Goal: Task Accomplishment & Management: Manage account settings

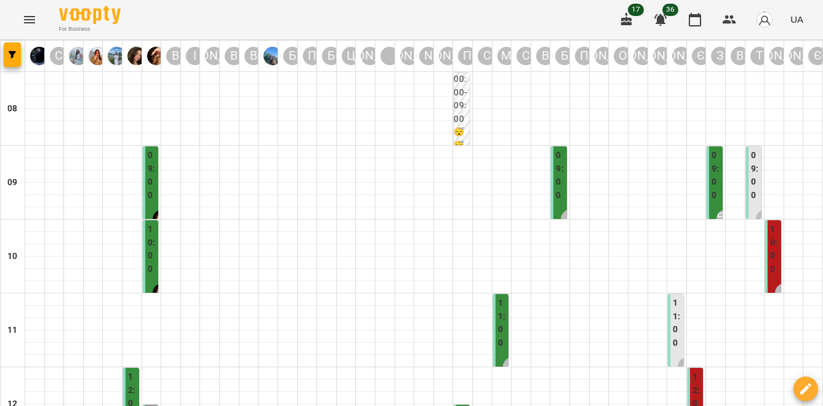
click at [23, 12] on icon "Menu" at bounding box center [29, 19] width 15 height 15
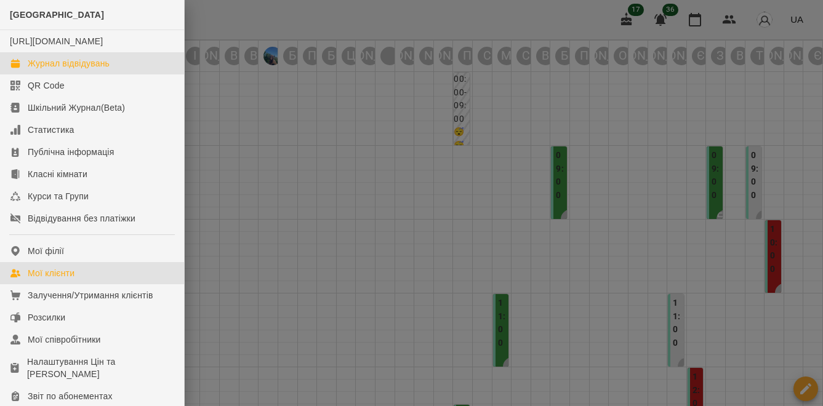
click at [46, 279] on div "Мої клієнти" at bounding box center [51, 273] width 47 height 12
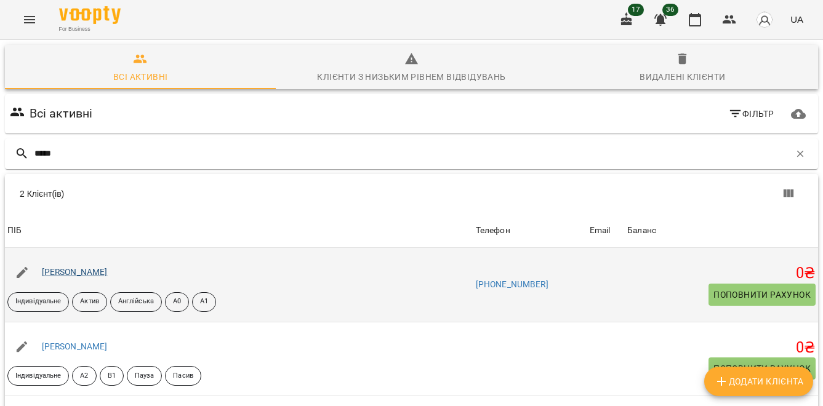
type input "*****"
click at [82, 274] on link "[PERSON_NAME]" at bounding box center [75, 272] width 66 height 10
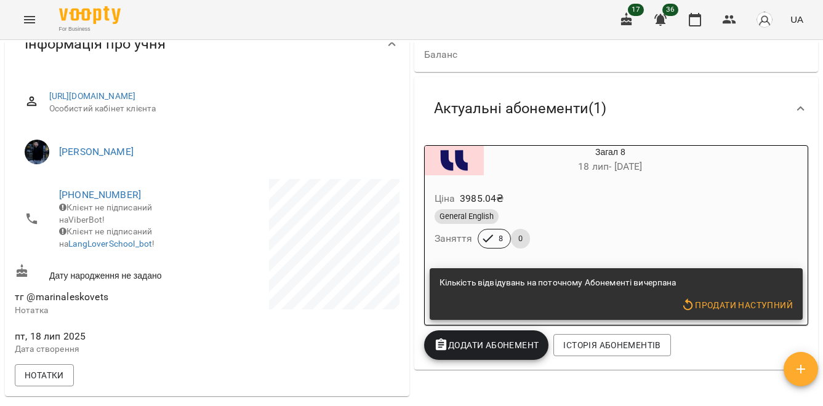
scroll to position [146, 0]
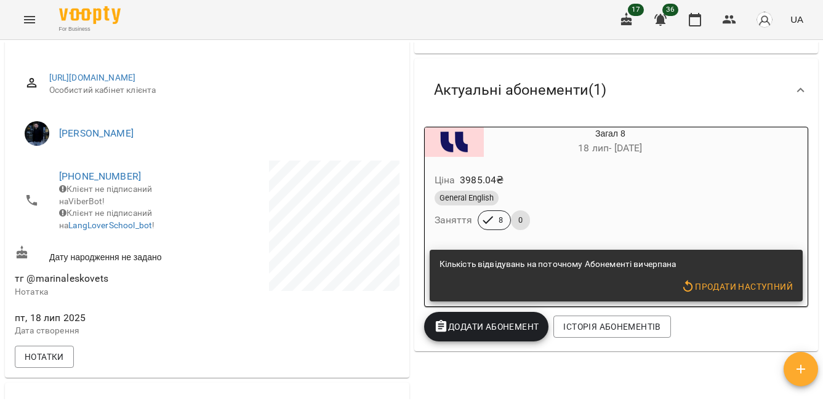
click at [716, 286] on span "Продати наступний" at bounding box center [737, 286] width 112 height 15
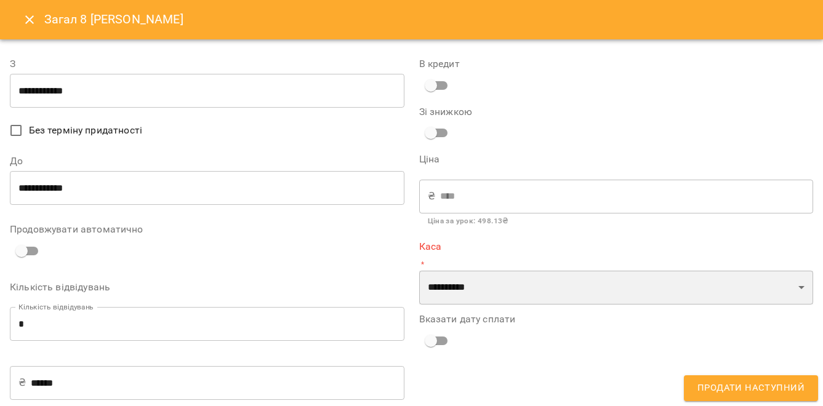
click at [460, 289] on select "**********" at bounding box center [616, 288] width 394 height 34
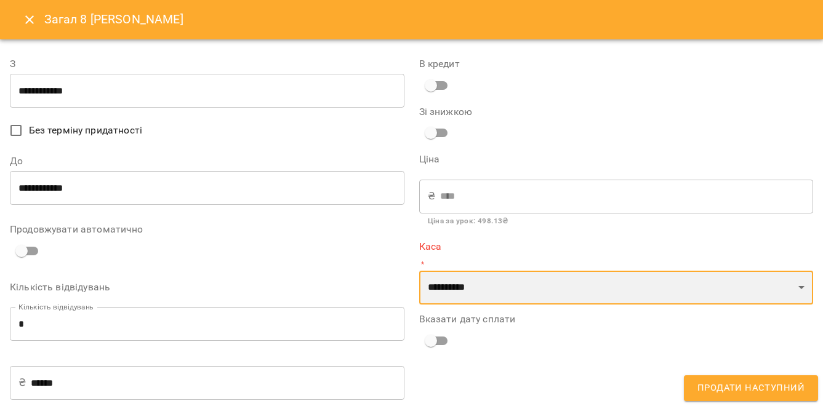
select select "****"
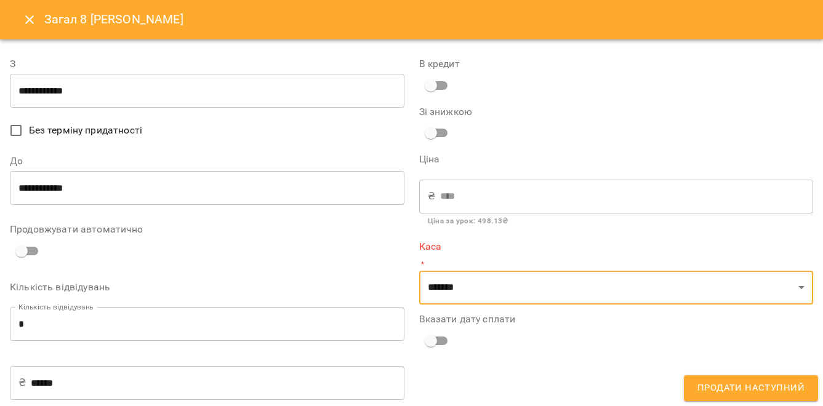
click at [473, 368] on div "**********" at bounding box center [616, 263] width 409 height 442
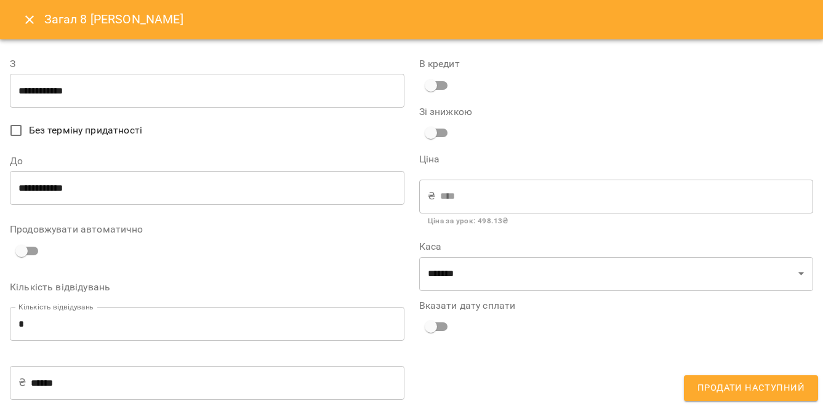
scroll to position [81, 0]
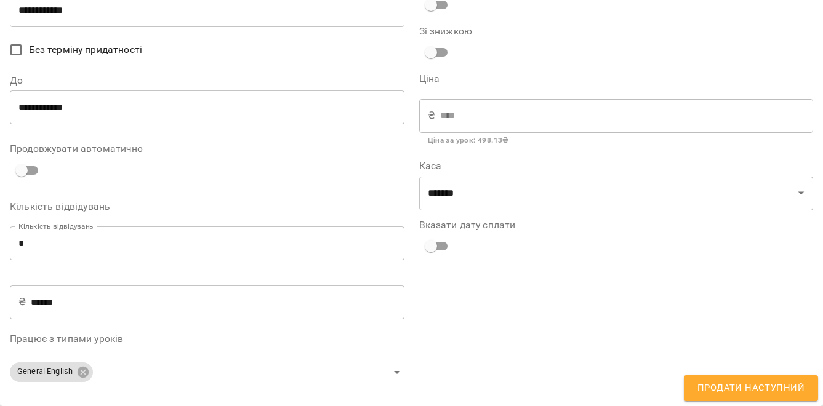
click at [729, 365] on div "**********" at bounding box center [616, 182] width 409 height 442
click at [729, 391] on span "Продати наступний" at bounding box center [750, 388] width 107 height 16
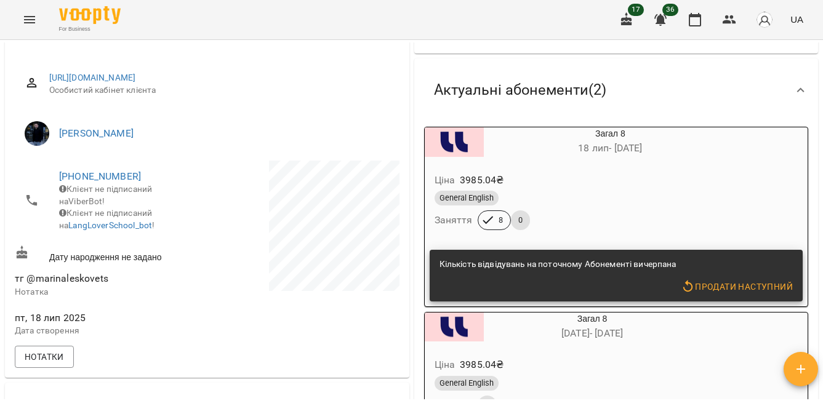
click at [672, 178] on div "Ціна 3985.04 ₴" at bounding box center [581, 180] width 298 height 22
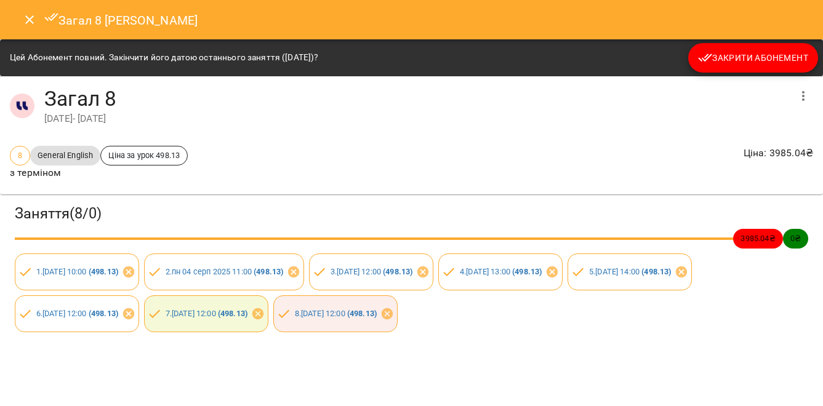
click at [775, 57] on span "Закрити Абонемент" at bounding box center [753, 57] width 110 height 15
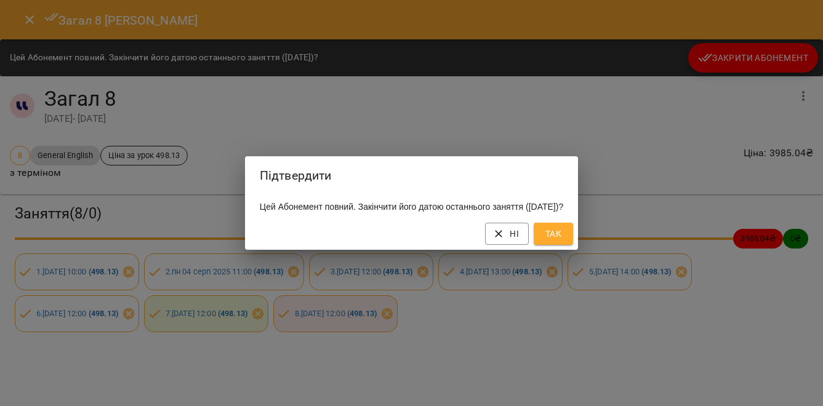
click at [563, 241] on span "Так" at bounding box center [553, 233] width 20 height 15
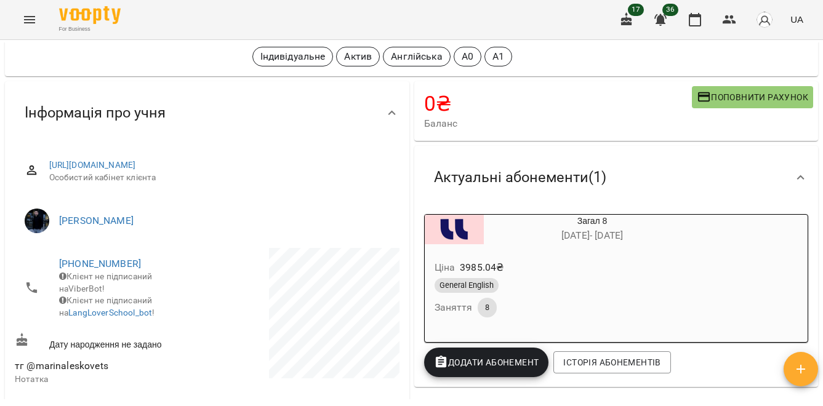
scroll to position [0, 0]
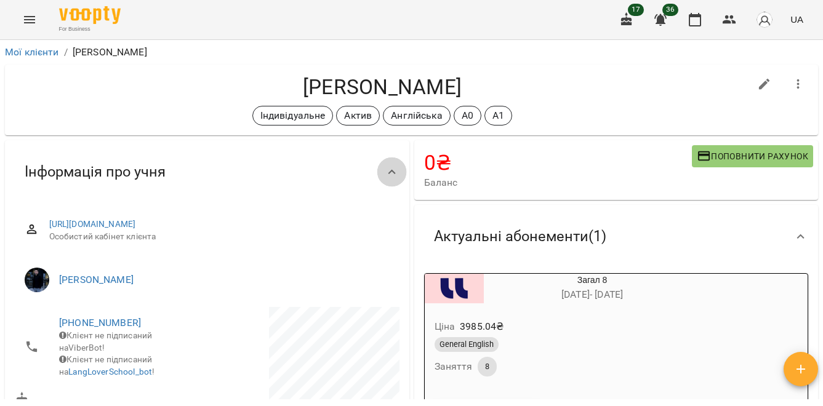
click at [390, 166] on icon at bounding box center [392, 172] width 15 height 15
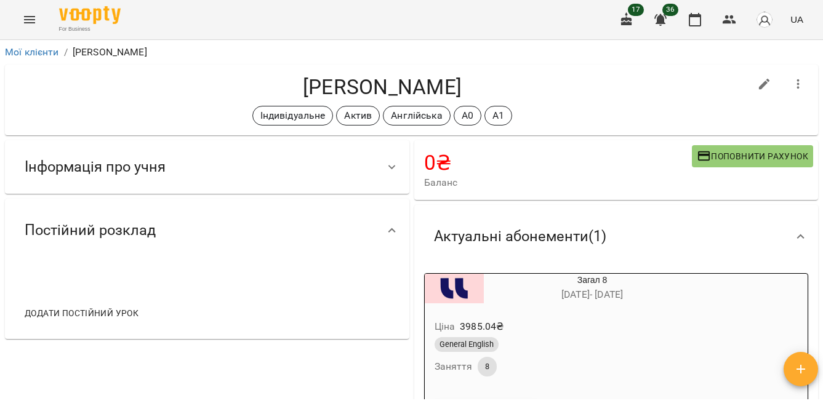
click at [20, 11] on button "Menu" at bounding box center [30, 20] width 30 height 30
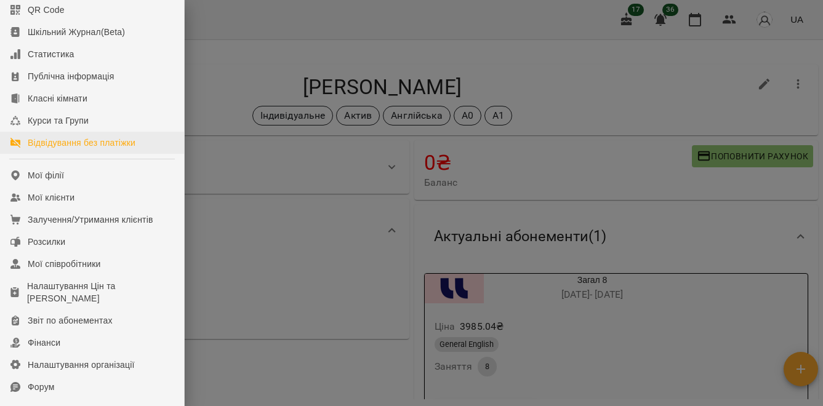
scroll to position [82, 0]
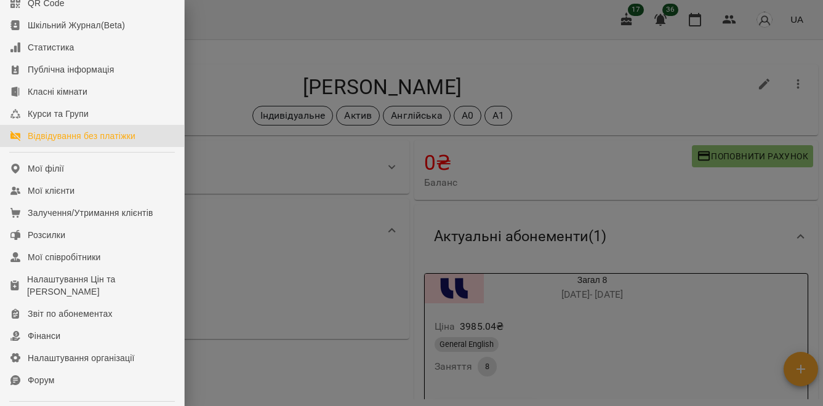
click at [72, 140] on link "Відвідування без платіжки" at bounding box center [92, 136] width 184 height 22
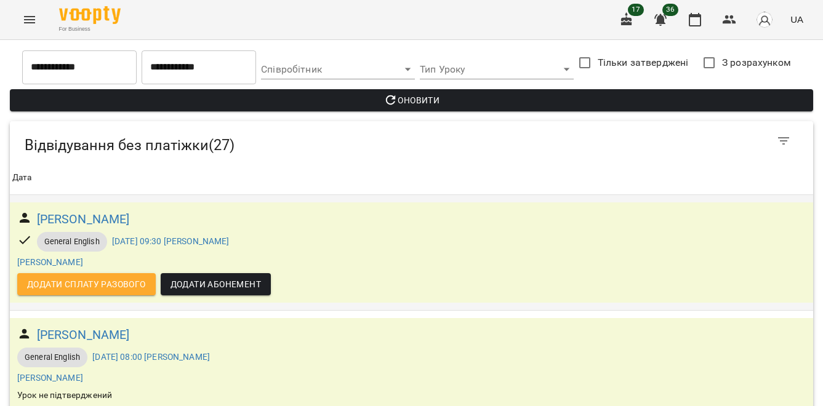
scroll to position [52, 0]
click at [18, 22] on button "Menu" at bounding box center [30, 20] width 30 height 30
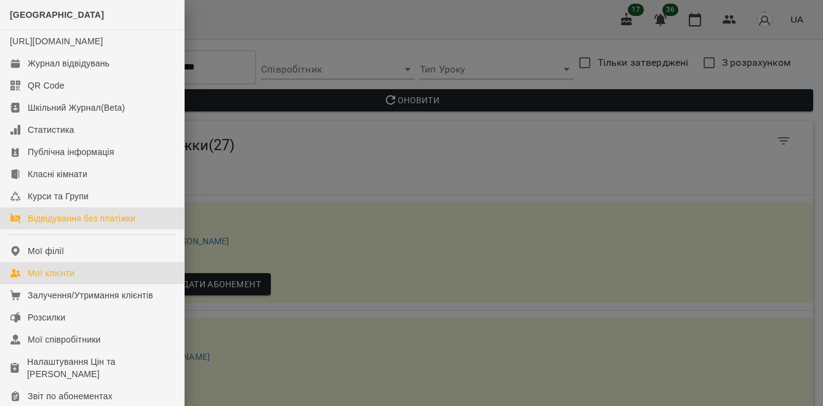
click at [69, 279] on div "Мої клієнти" at bounding box center [51, 273] width 47 height 12
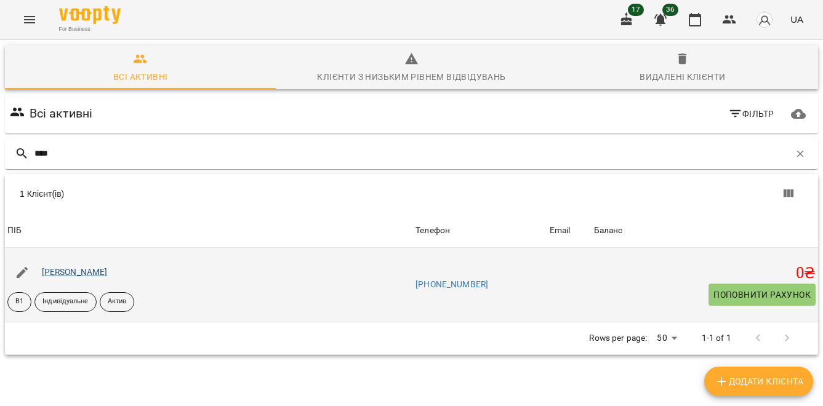
type input "****"
click at [94, 270] on link "[PERSON_NAME]" at bounding box center [75, 272] width 66 height 10
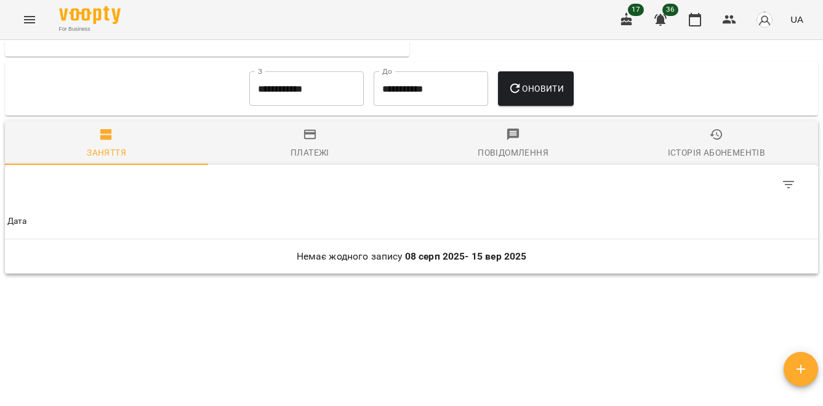
scroll to position [658, 0]
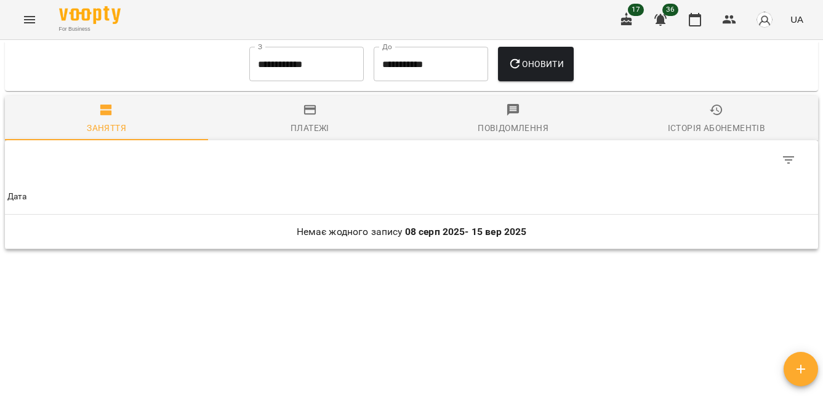
click at [326, 114] on span "Платежі" at bounding box center [309, 119] width 188 height 33
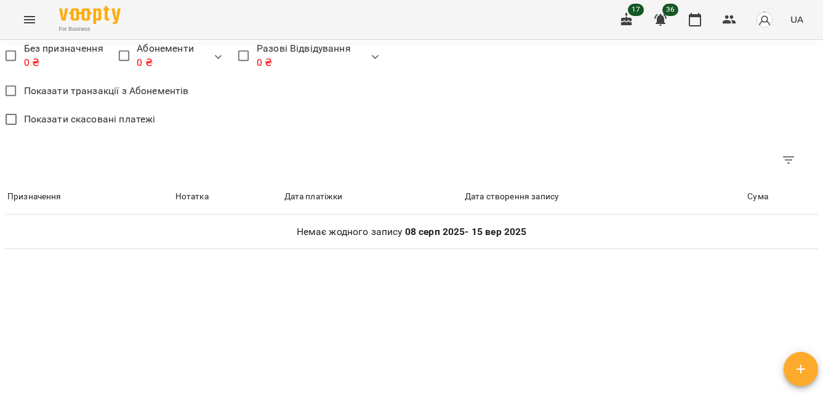
scroll to position [425, 0]
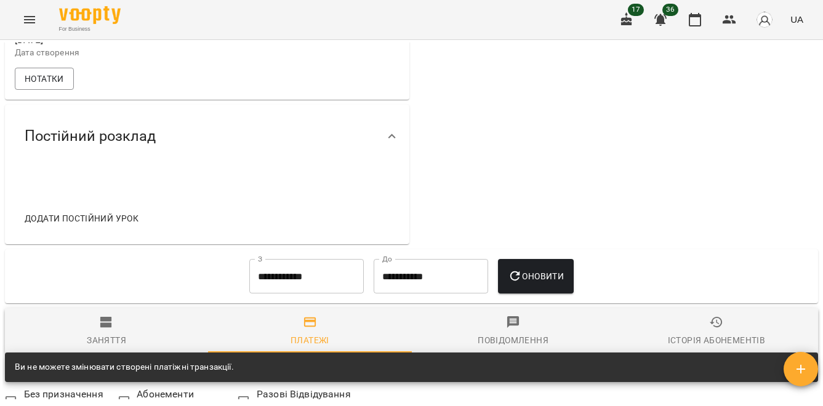
click at [699, 348] on span "Історія абонементів" at bounding box center [716, 331] width 188 height 33
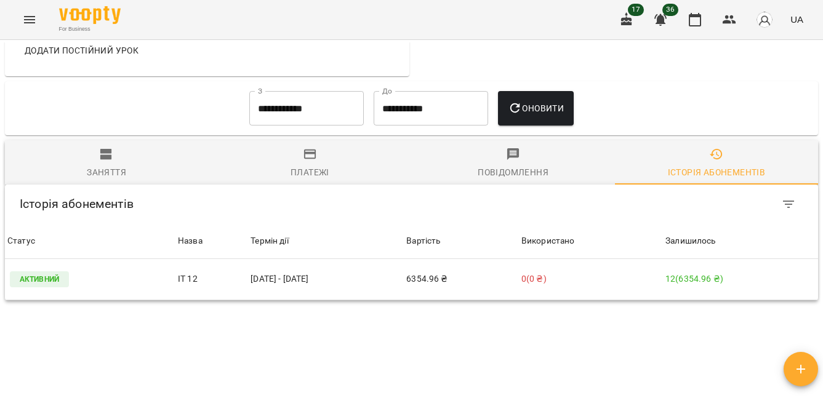
click at [108, 160] on icon "button" at bounding box center [106, 154] width 12 height 11
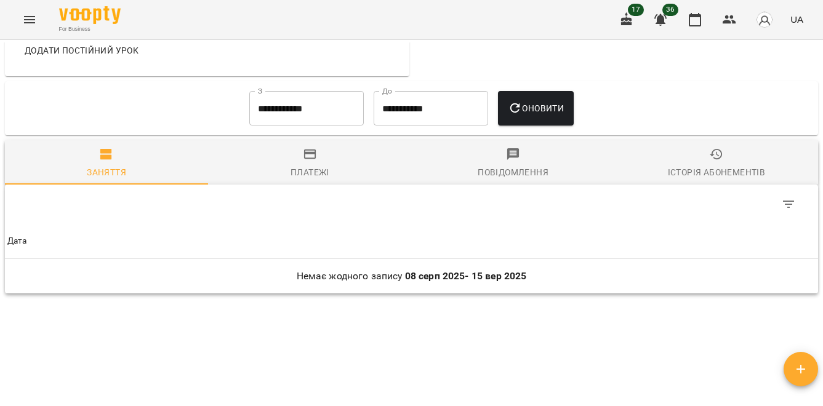
click at [733, 165] on button "Історія абонементів" at bounding box center [716, 162] width 203 height 44
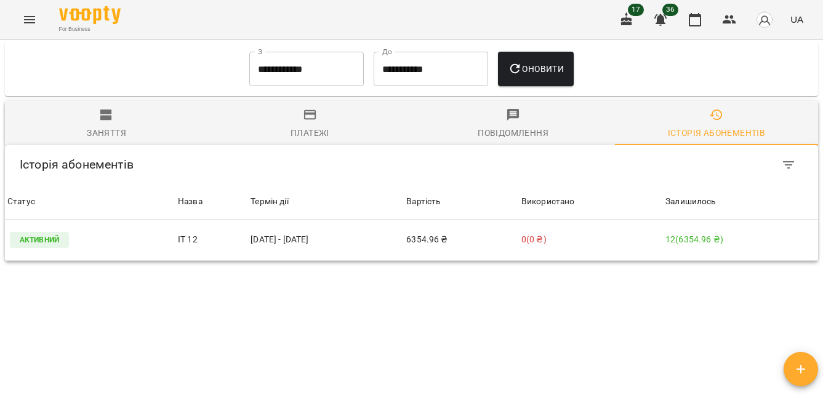
scroll to position [634, 0]
